Goal: Task Accomplishment & Management: Manage account settings

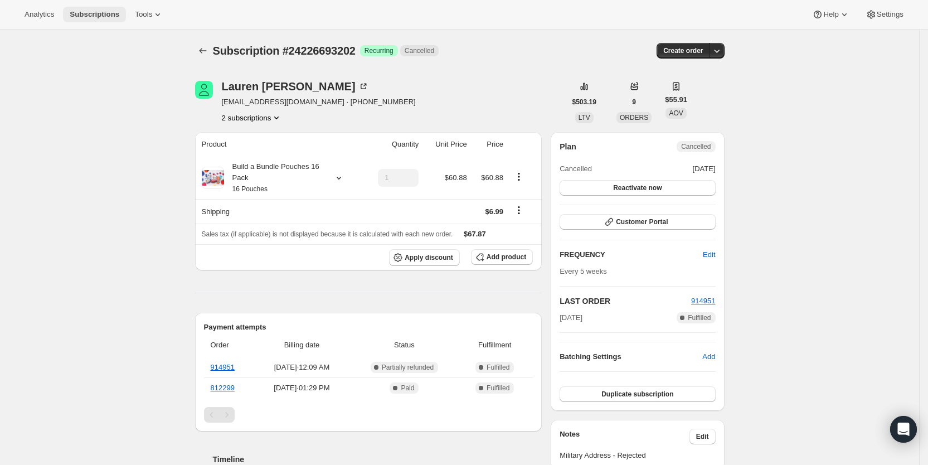
click at [91, 12] on span "Subscriptions" at bounding box center [95, 14] width 50 height 9
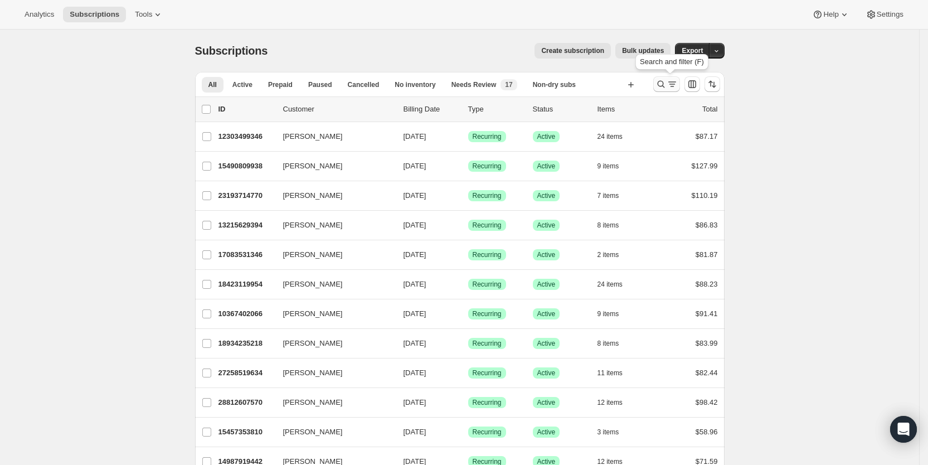
click at [672, 83] on icon "Search and filter results" at bounding box center [672, 84] width 11 height 11
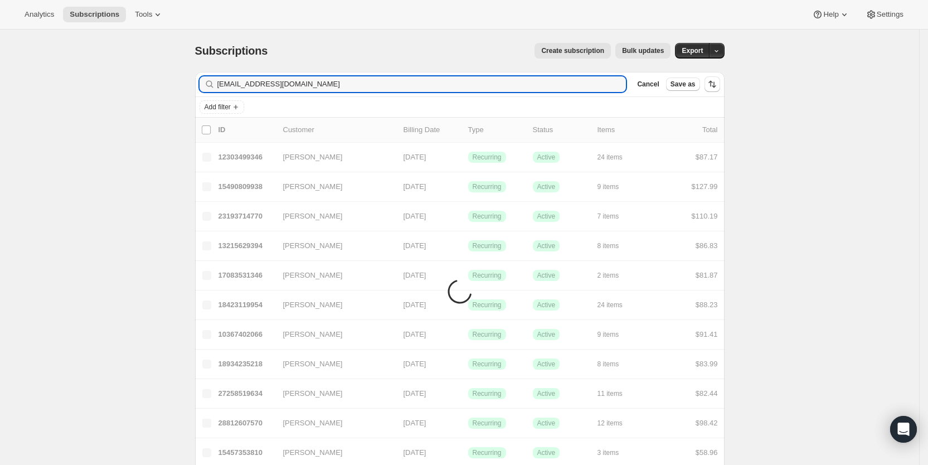
type input "[EMAIL_ADDRESS][DOMAIN_NAME]"
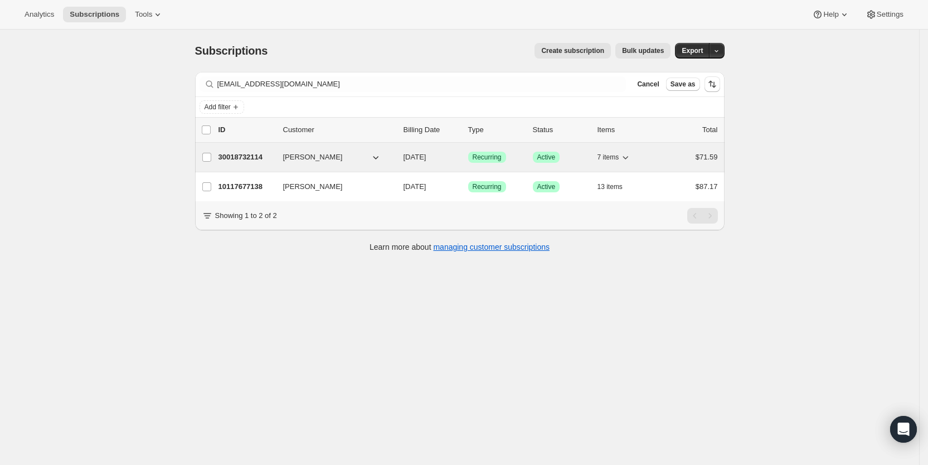
click at [426, 159] on span "[DATE]" at bounding box center [415, 157] width 23 height 8
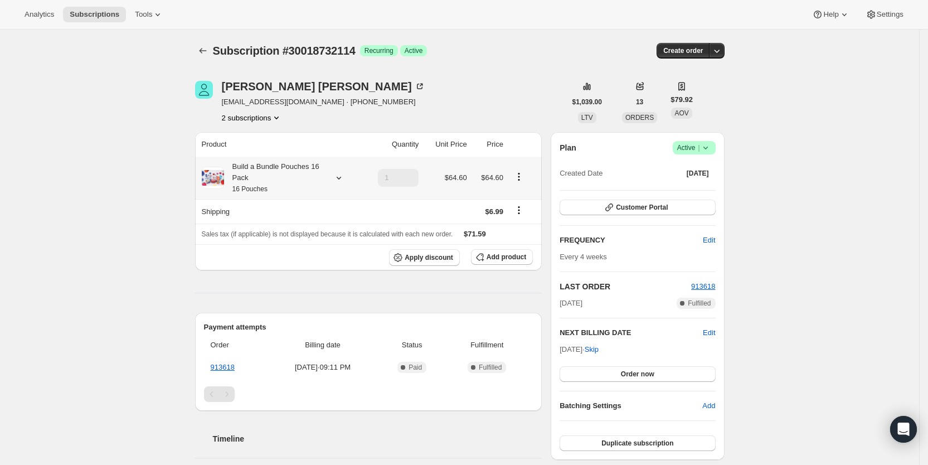
click at [344, 174] on icon at bounding box center [338, 177] width 11 height 11
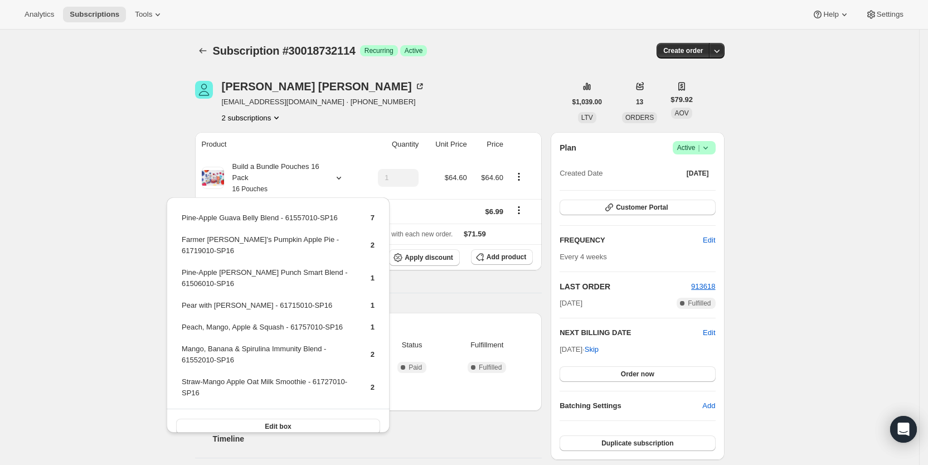
click at [160, 135] on div "Subscription #30018732114. This page is ready Subscription #30018732114 Success…" at bounding box center [459, 432] width 919 height 805
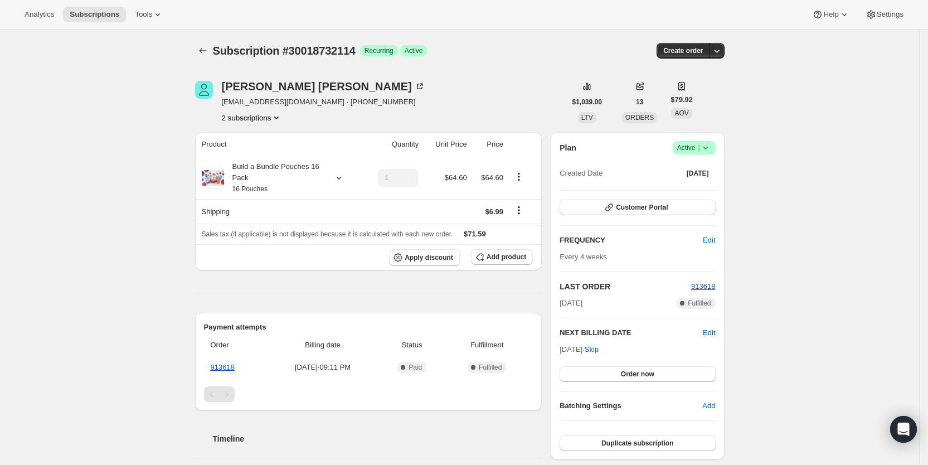
click at [282, 119] on icon "Product actions" at bounding box center [276, 117] width 11 height 11
click at [247, 135] on span "10117677138" at bounding box center [240, 138] width 45 height 8
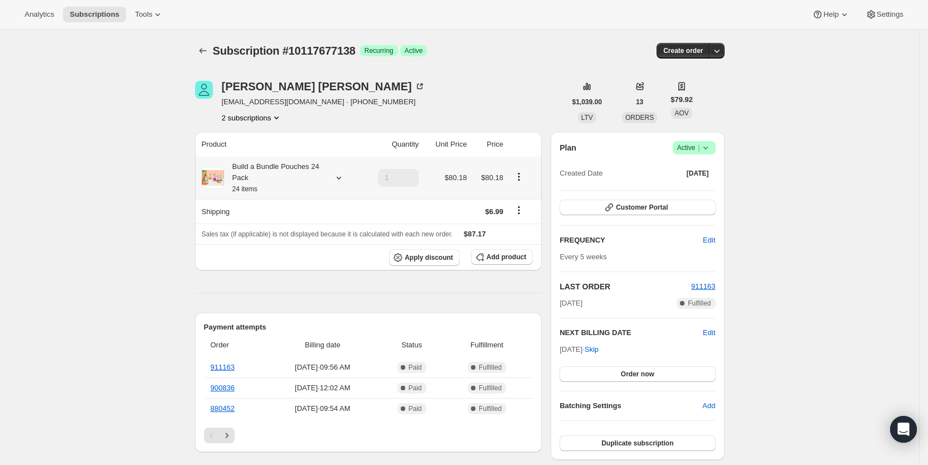
click at [344, 175] on icon at bounding box center [338, 177] width 11 height 11
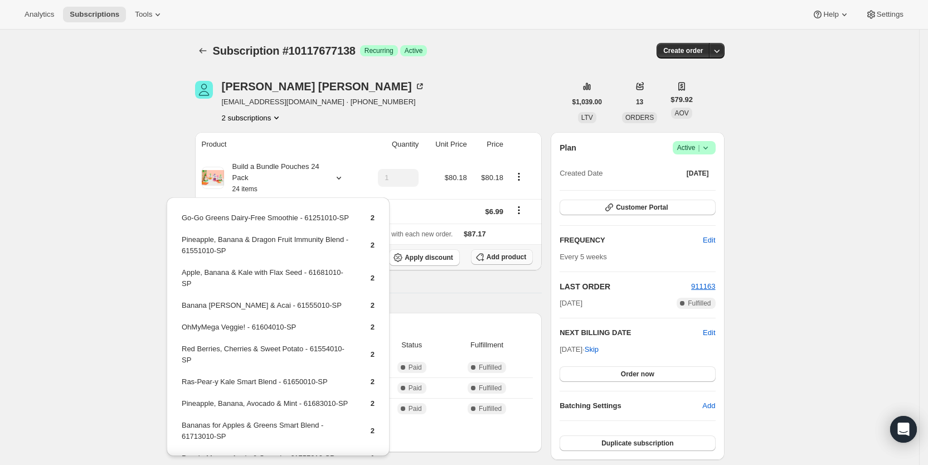
click at [500, 255] on span "Add product" at bounding box center [507, 257] width 40 height 9
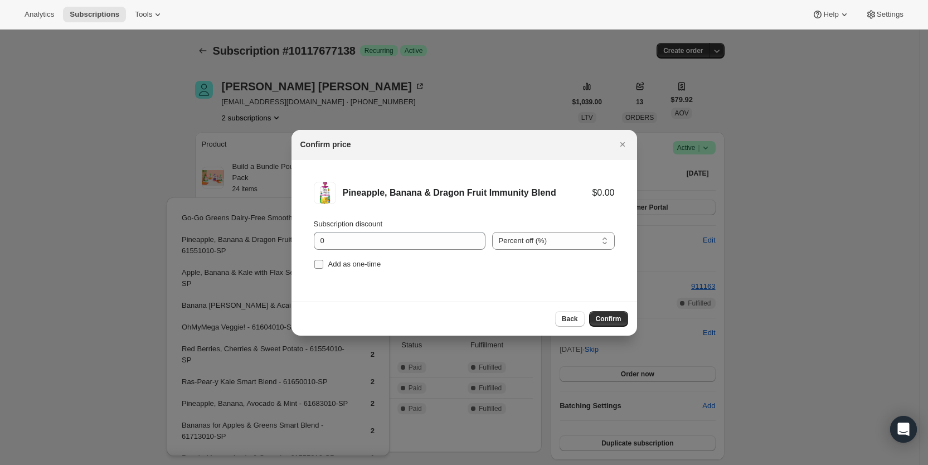
click at [322, 265] on input "Add as one-time" at bounding box center [318, 264] width 9 height 9
checkbox input "true"
drag, startPoint x: 616, startPoint y: 323, endPoint x: 531, endPoint y: 294, distance: 89.7
click at [615, 323] on button "Confirm" at bounding box center [608, 319] width 39 height 16
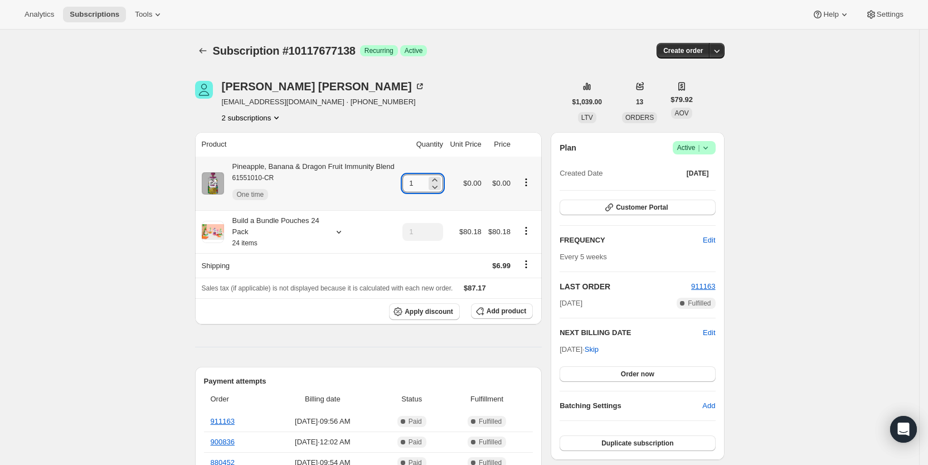
drag, startPoint x: 414, startPoint y: 180, endPoint x: 421, endPoint y: 180, distance: 7.8
click at [421, 180] on input "1" at bounding box center [414, 183] width 24 height 18
type input "4"
click at [271, 118] on button "2 subscriptions" at bounding box center [252, 117] width 61 height 11
click at [251, 150] on button "30018732114" at bounding box center [257, 157] width 84 height 18
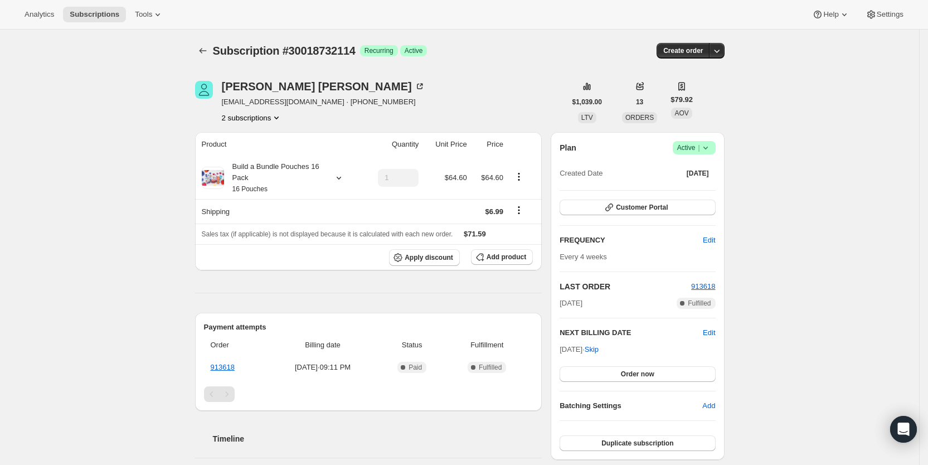
click at [276, 117] on icon "Product actions" at bounding box center [276, 117] width 11 height 11
click at [257, 138] on span "10117677138" at bounding box center [240, 138] width 45 height 8
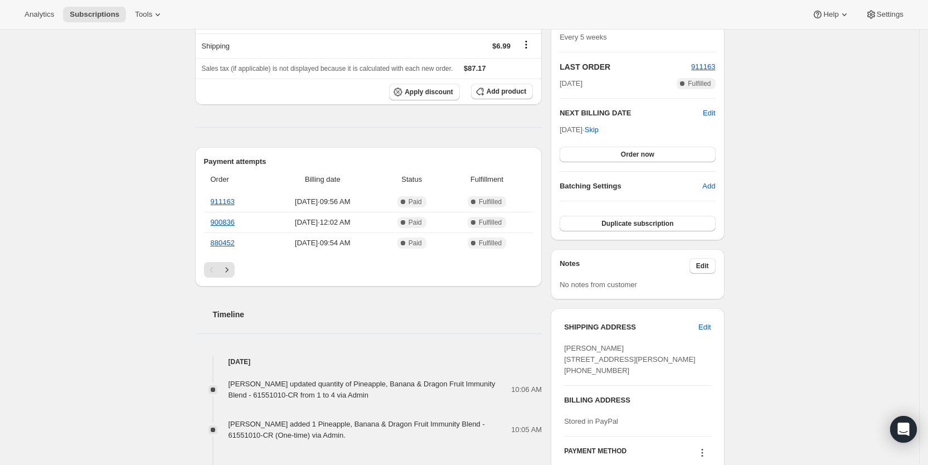
scroll to position [221, 0]
